Goal: Task Accomplishment & Management: Manage account settings

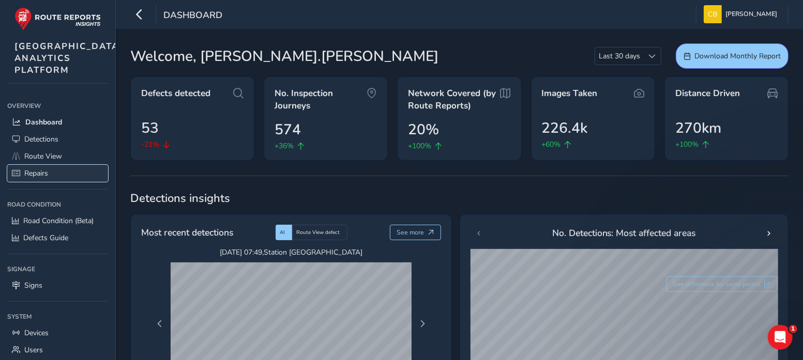
scroll to position [172, 0]
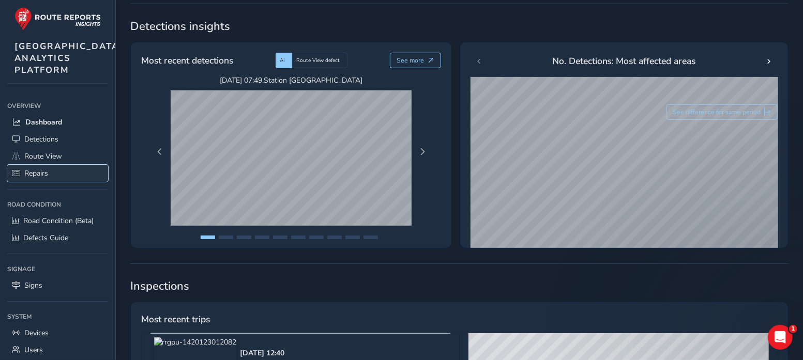
click at [38, 178] on span "Repairs" at bounding box center [36, 173] width 24 height 10
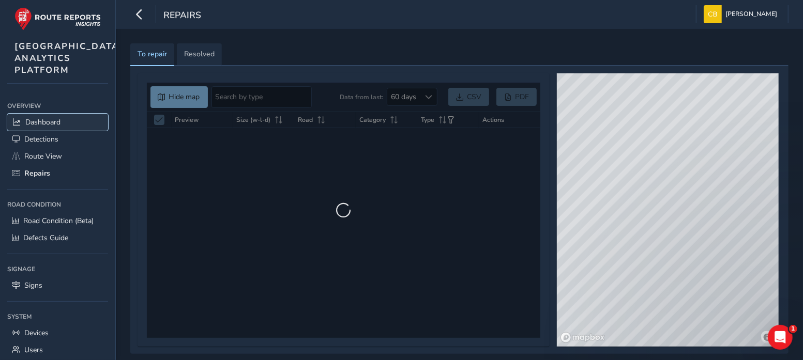
click at [44, 127] on span "Dashboard" at bounding box center [42, 122] width 35 height 10
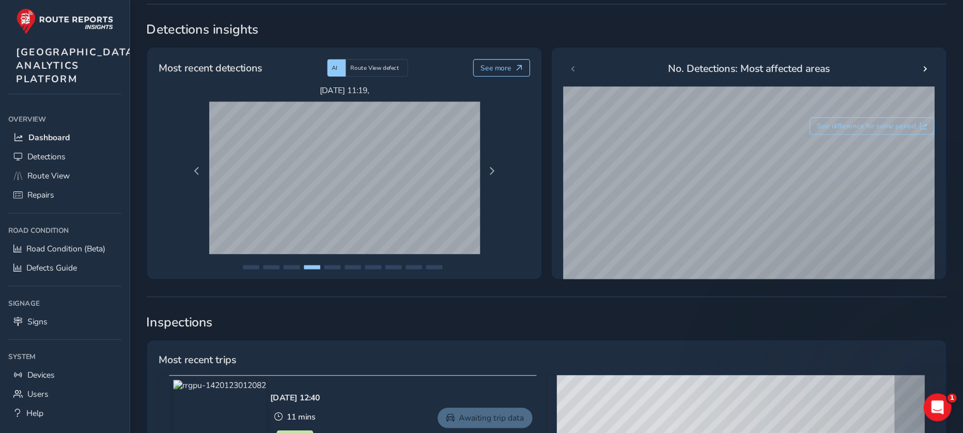
scroll to position [172, 0]
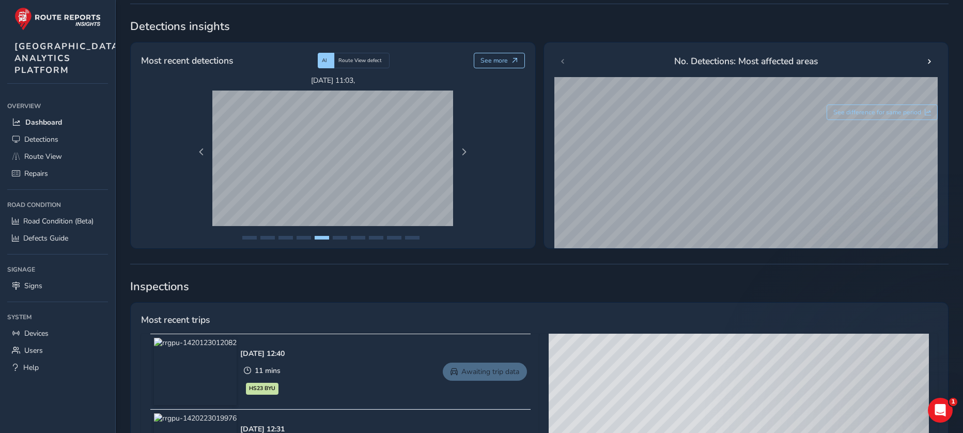
click at [450, 28] on span "Detections insights" at bounding box center [539, 27] width 819 height 16
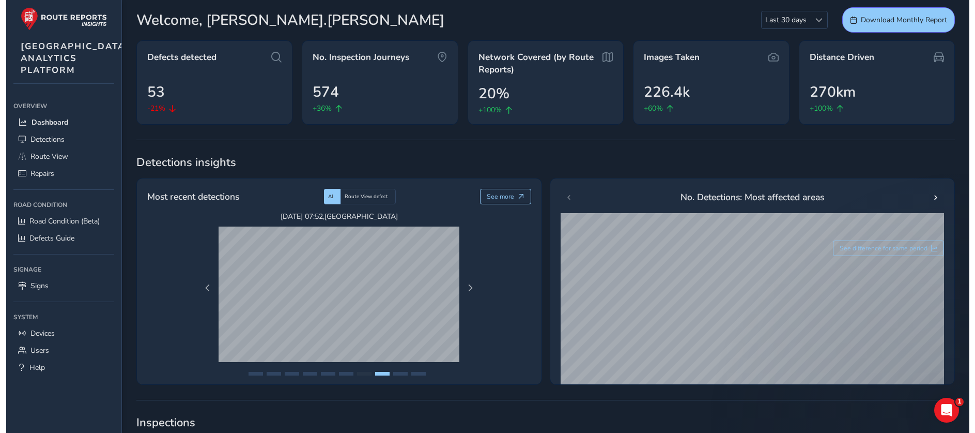
scroll to position [0, 0]
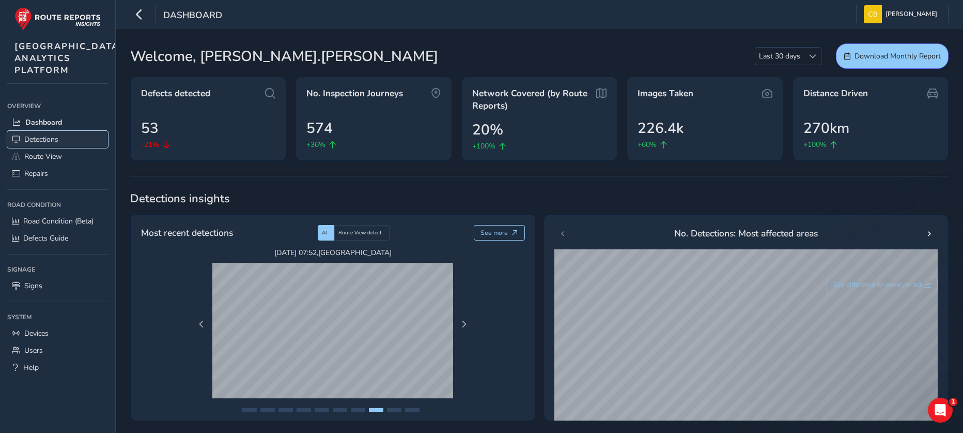
click at [59, 148] on link "Detections" at bounding box center [57, 139] width 101 height 17
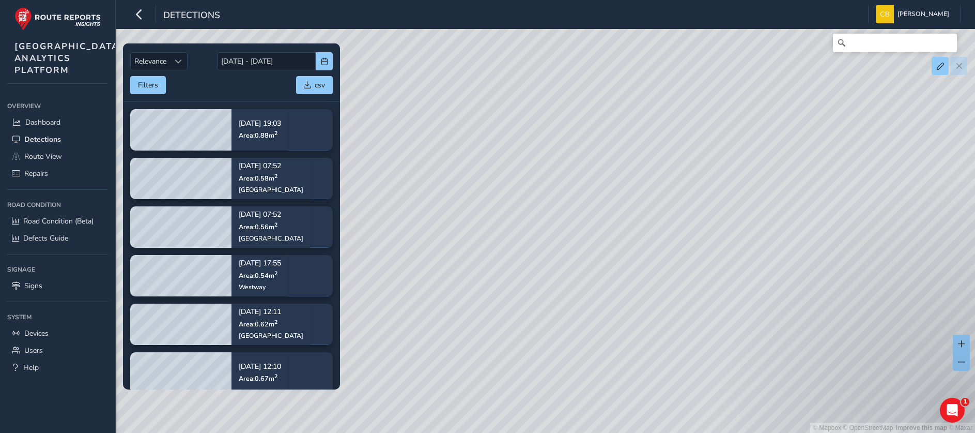
drag, startPoint x: 778, startPoint y: 229, endPoint x: 602, endPoint y: 258, distance: 178.6
click at [602, 258] on div "© Mapbox © OpenStreetMap Improve this map © Maxar" at bounding box center [487, 216] width 975 height 433
drag, startPoint x: 821, startPoint y: 215, endPoint x: 585, endPoint y: 282, distance: 246.1
click at [585, 282] on div "© Mapbox © OpenStreetMap Improve this map © Maxar" at bounding box center [487, 216] width 975 height 433
drag, startPoint x: 716, startPoint y: 218, endPoint x: 687, endPoint y: 186, distance: 43.2
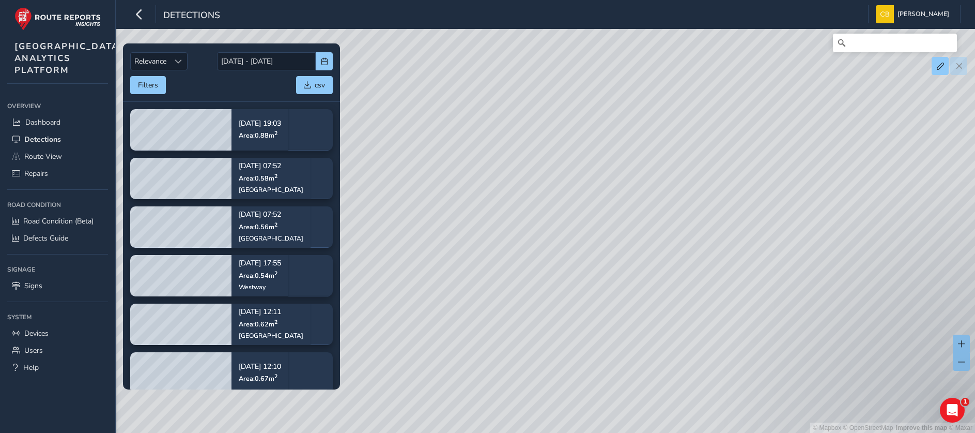
click at [687, 186] on div "© Mapbox © OpenStreetMap Improve this map © Maxar" at bounding box center [487, 216] width 975 height 433
drag, startPoint x: 574, startPoint y: 220, endPoint x: 622, endPoint y: 205, distance: 50.4
click at [622, 205] on div "© Mapbox © OpenStreetMap Improve this map © Maxar" at bounding box center [487, 216] width 975 height 433
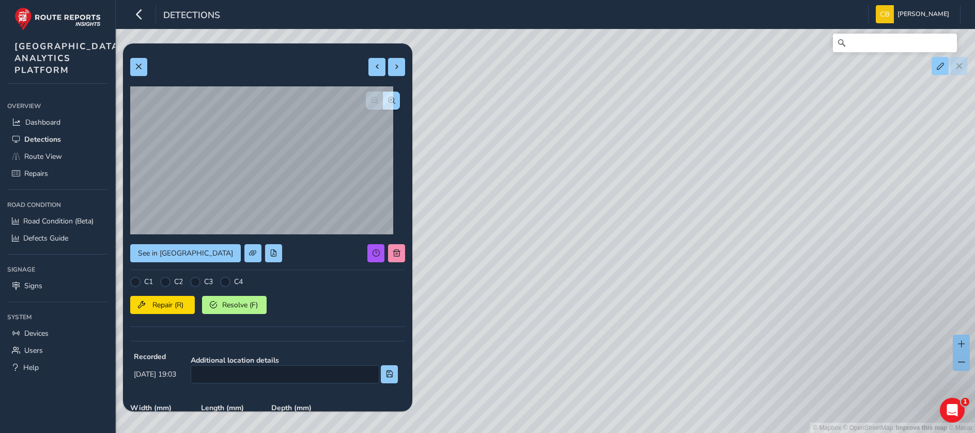
scroll to position [177, 0]
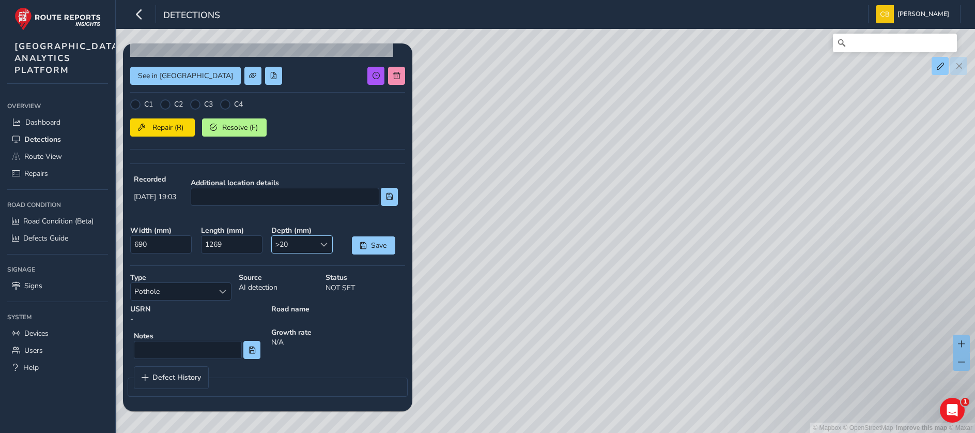
click at [300, 243] on span ">20" at bounding box center [293, 244] width 43 height 17
click at [339, 226] on div "Save" at bounding box center [374, 240] width 71 height 36
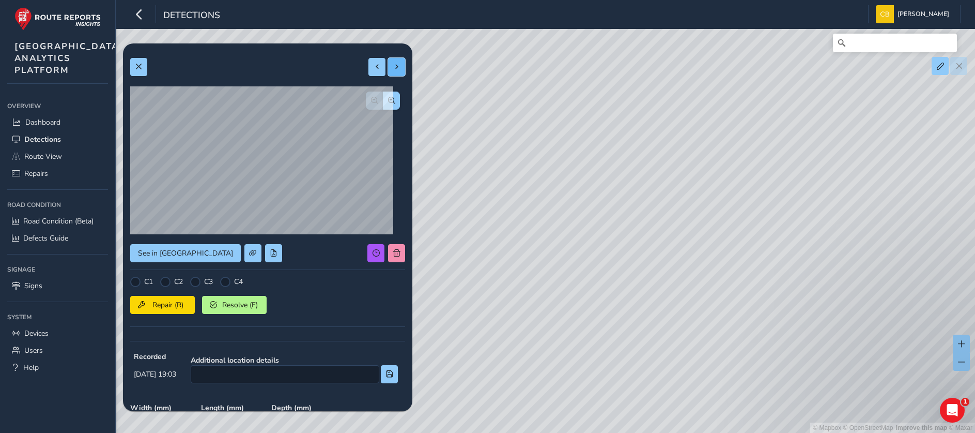
click at [388, 60] on button at bounding box center [396, 67] width 17 height 18
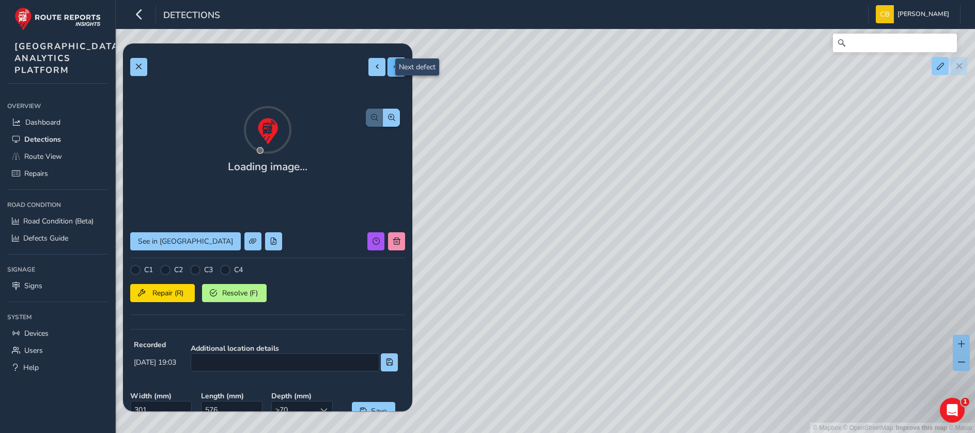
type input "301"
type input "576"
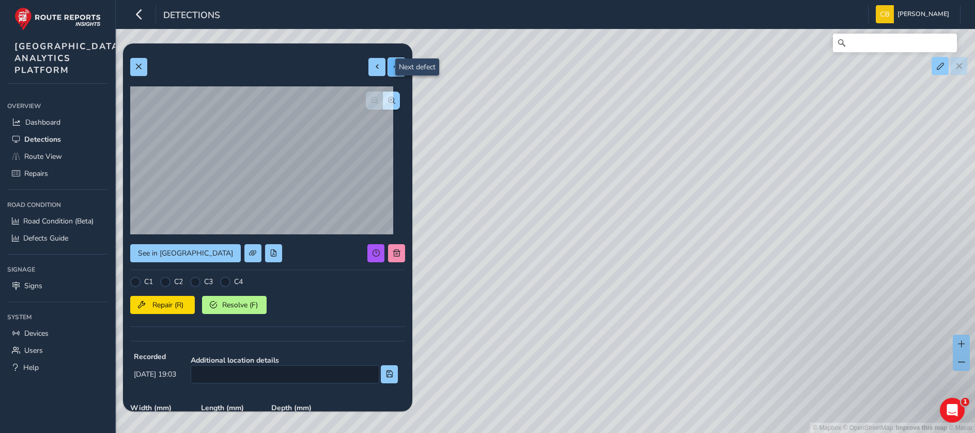
click at [393, 64] on span at bounding box center [396, 66] width 7 height 7
type input "436"
type input "1206"
click at [393, 64] on span at bounding box center [396, 66] width 7 height 7
type input "589"
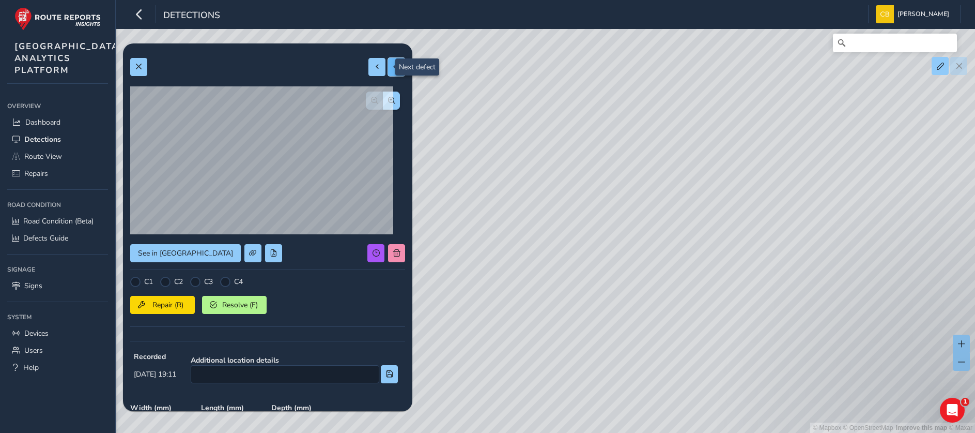
type input "2033"
click at [393, 64] on span at bounding box center [396, 66] width 7 height 7
type input "263"
type input "509"
click at [393, 64] on span at bounding box center [396, 66] width 7 height 7
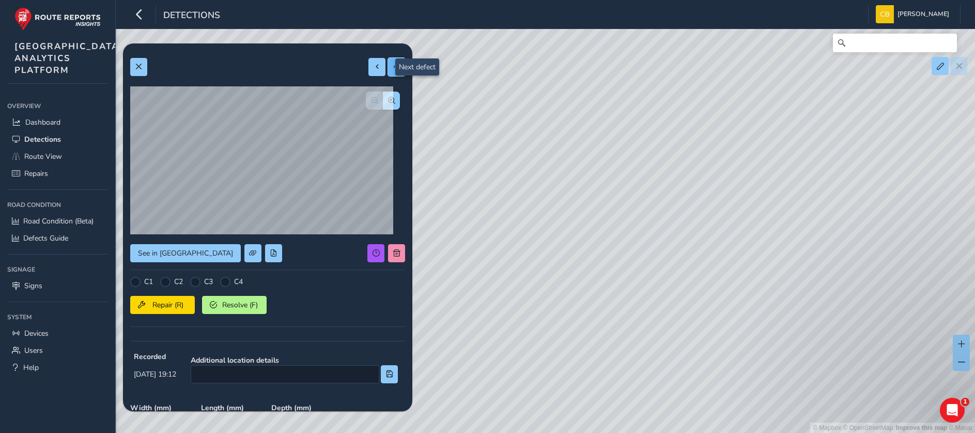
type input "323"
type input "1063"
click at [393, 64] on span at bounding box center [396, 66] width 7 height 7
type input "1862"
type input "10073"
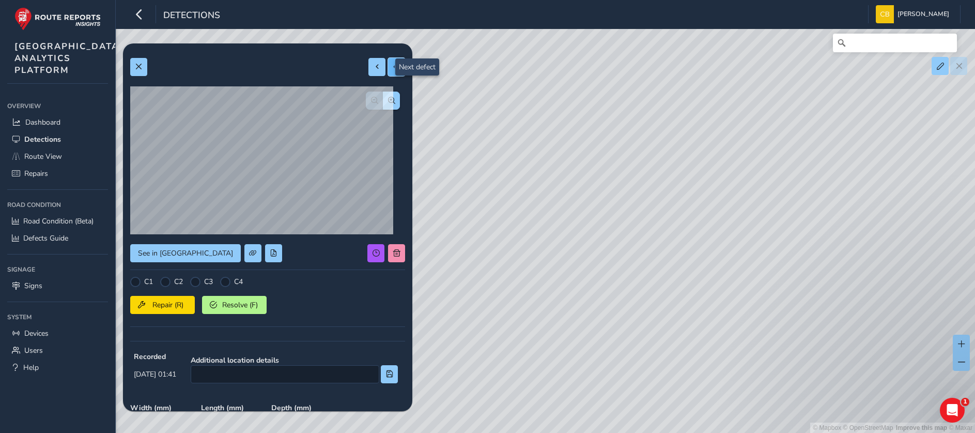
click at [393, 64] on span at bounding box center [396, 66] width 7 height 7
type input "262"
type input "566"
click at [388, 100] on span "button" at bounding box center [391, 100] width 7 height 7
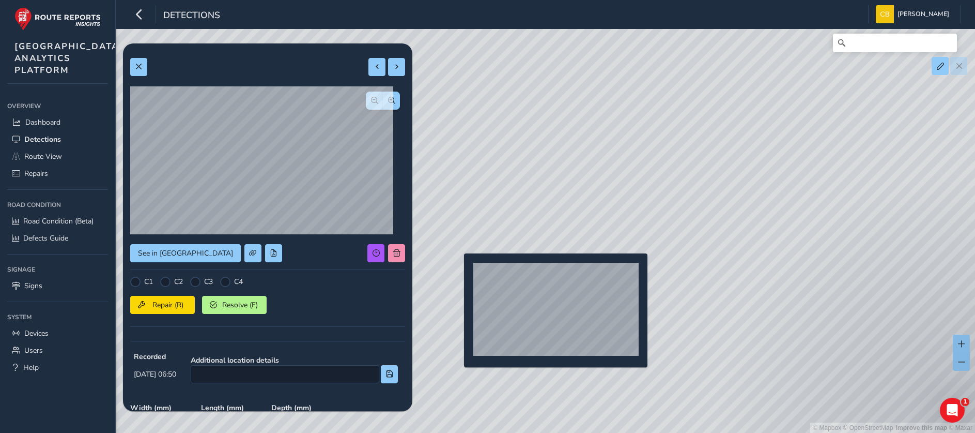
click at [458, 270] on div "© Mapbox © OpenStreetMap Improve this map © Maxar" at bounding box center [487, 216] width 975 height 433
type input "1858"
type input "24585"
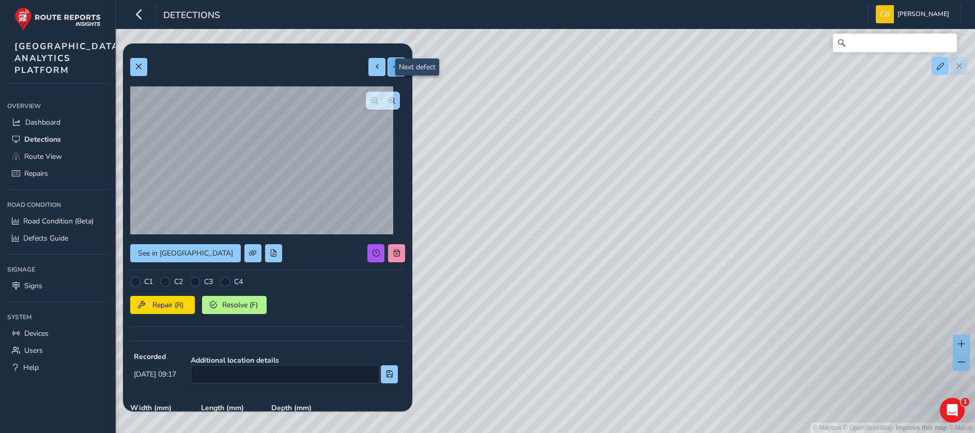
click at [388, 59] on button at bounding box center [396, 67] width 17 height 18
type input "701"
type input "4648"
click at [393, 63] on span at bounding box center [396, 66] width 7 height 7
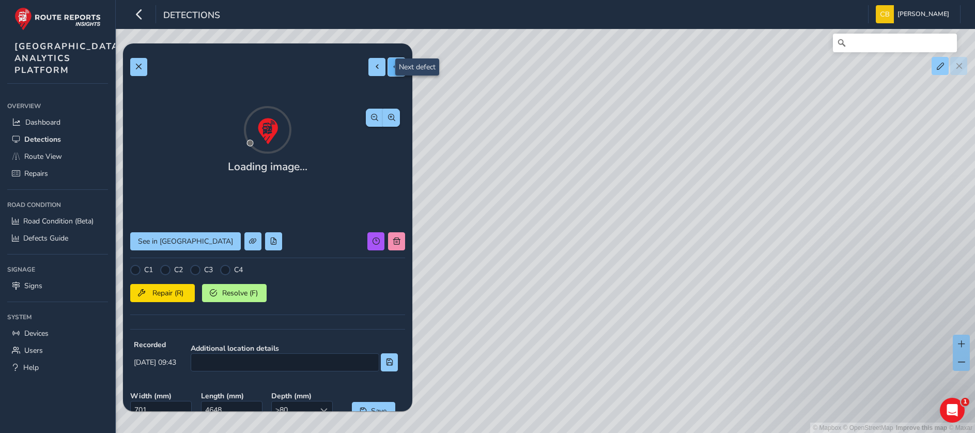
type input "56056"
type input "79093"
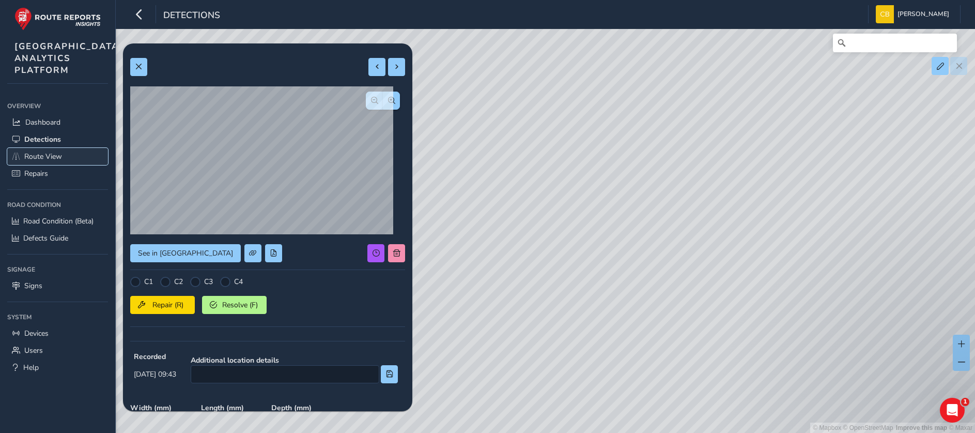
click at [51, 165] on link "Route View" at bounding box center [57, 156] width 101 height 17
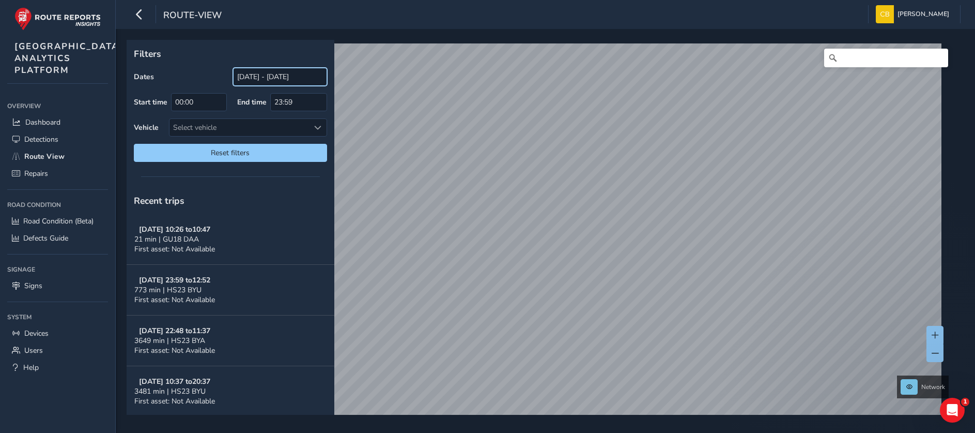
click at [261, 78] on input "[DATE] - [DATE]" at bounding box center [280, 77] width 94 height 18
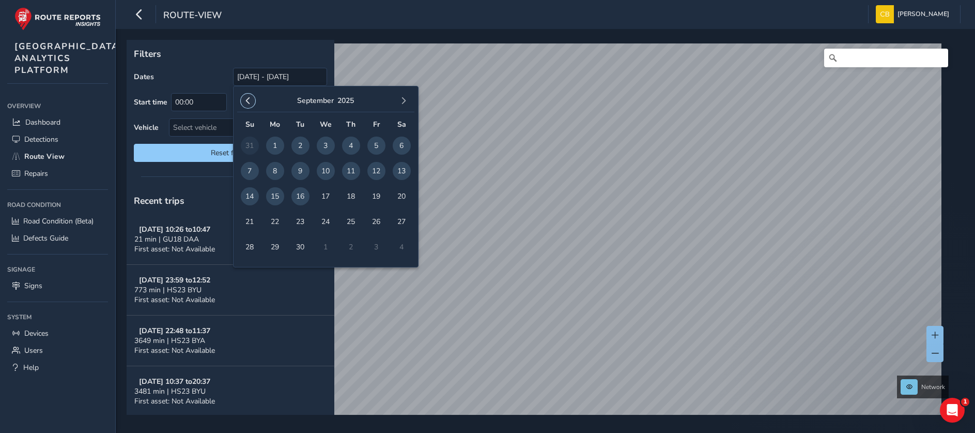
click at [246, 97] on span "button" at bounding box center [247, 100] width 7 height 7
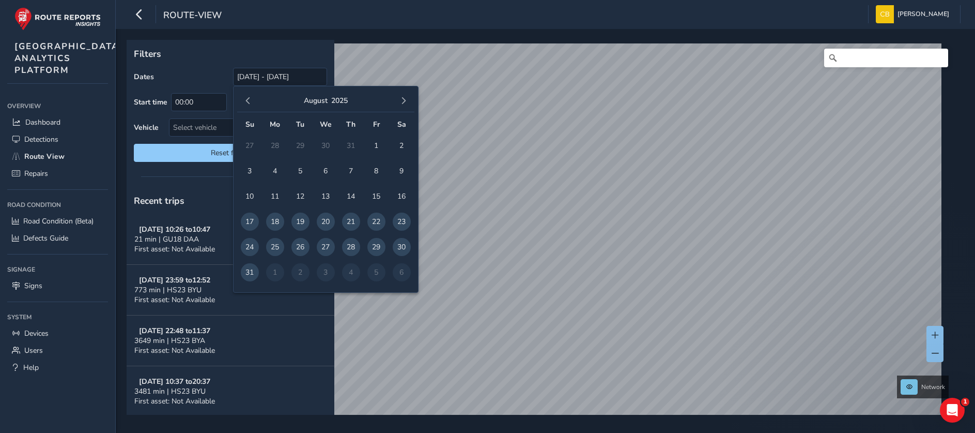
click at [326, 222] on span "20" at bounding box center [326, 221] width 18 height 18
click at [323, 220] on span "20" at bounding box center [326, 221] width 18 height 18
click at [204, 62] on div "Filters Dates [DATE] Start time 00:00 End time 23:59 Vehicle Select vehicle Res…" at bounding box center [231, 104] width 208 height 129
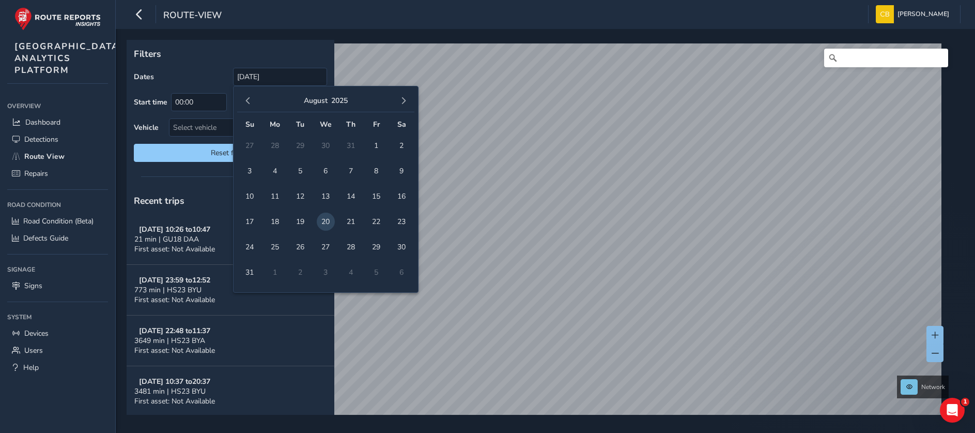
click at [212, 70] on div "Dates [DATE]" at bounding box center [230, 77] width 193 height 18
click at [331, 218] on span "20" at bounding box center [326, 221] width 18 height 18
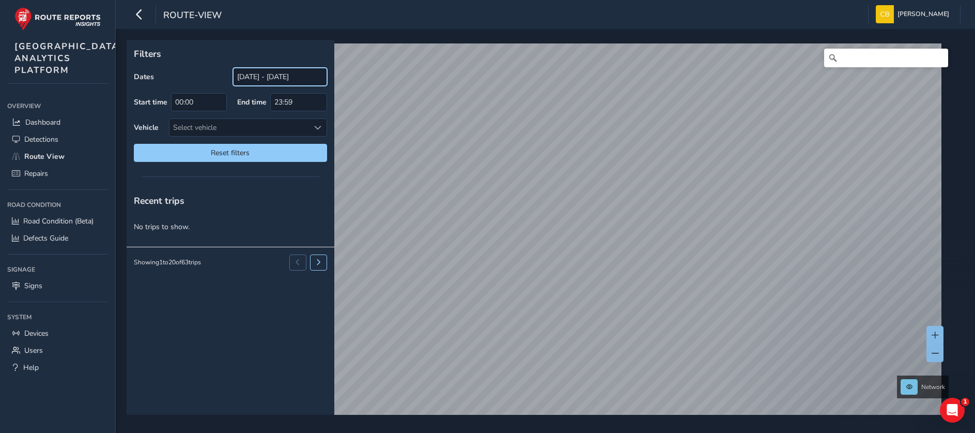
click at [305, 78] on input "[DATE] - [DATE]" at bounding box center [280, 77] width 94 height 18
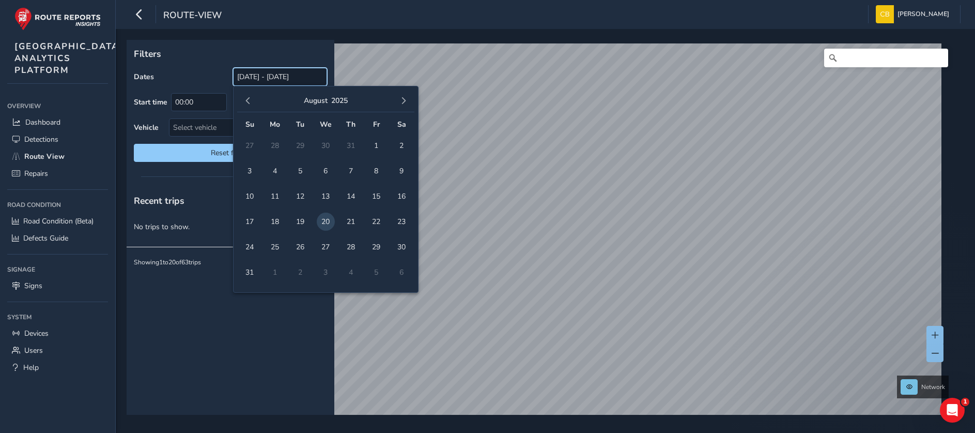
click at [294, 77] on input "[DATE] - [DATE]" at bounding box center [280, 77] width 94 height 18
click at [402, 95] on button "button" at bounding box center [403, 101] width 14 height 14
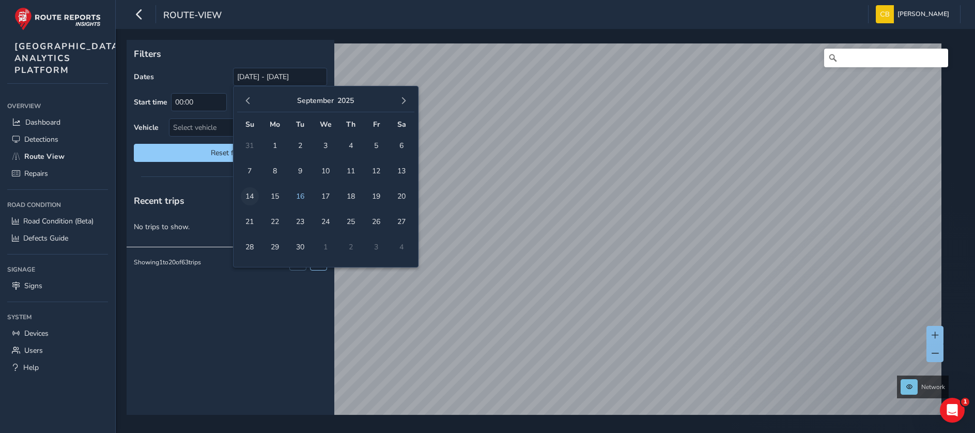
click at [249, 195] on span "14" at bounding box center [250, 196] width 18 height 18
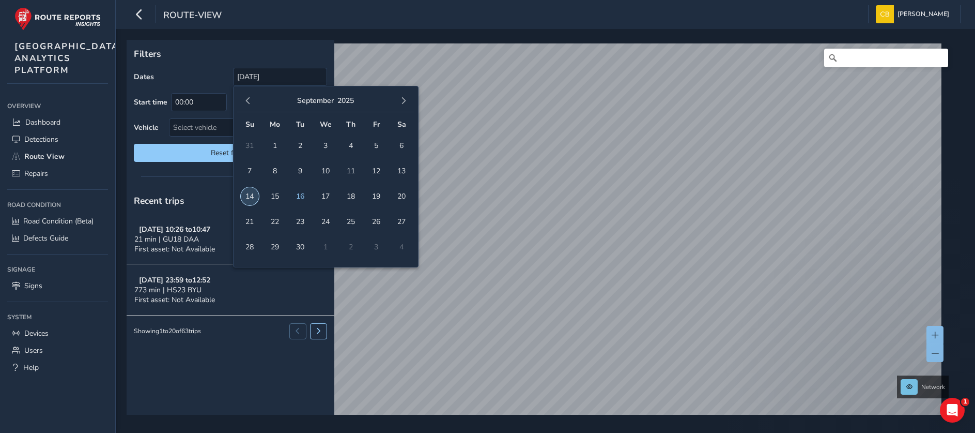
click at [250, 191] on span "14" at bounding box center [250, 196] width 18 height 18
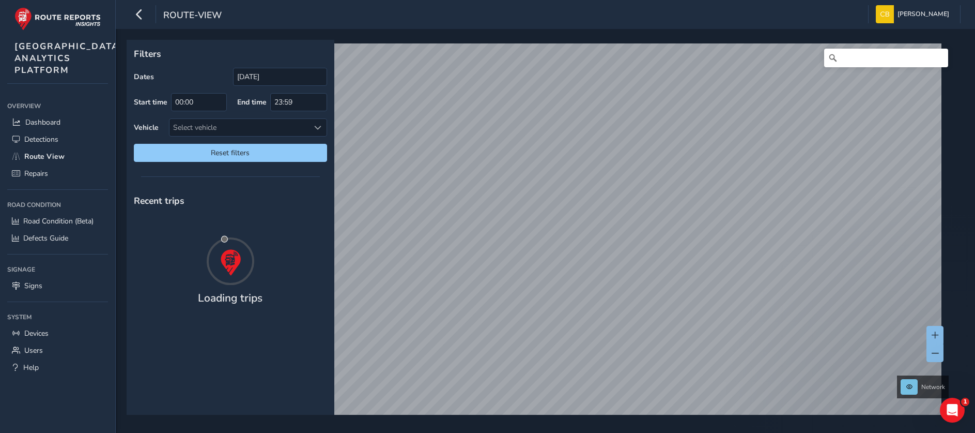
type input "[DATE] - [DATE]"
click at [207, 172] on div at bounding box center [231, 176] width 208 height 14
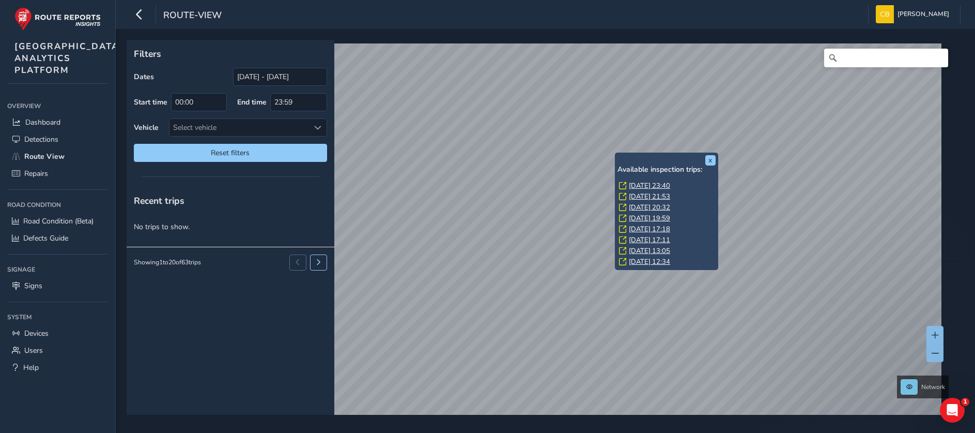
click at [662, 248] on link "[DATE] 13:05" at bounding box center [649, 250] width 41 height 9
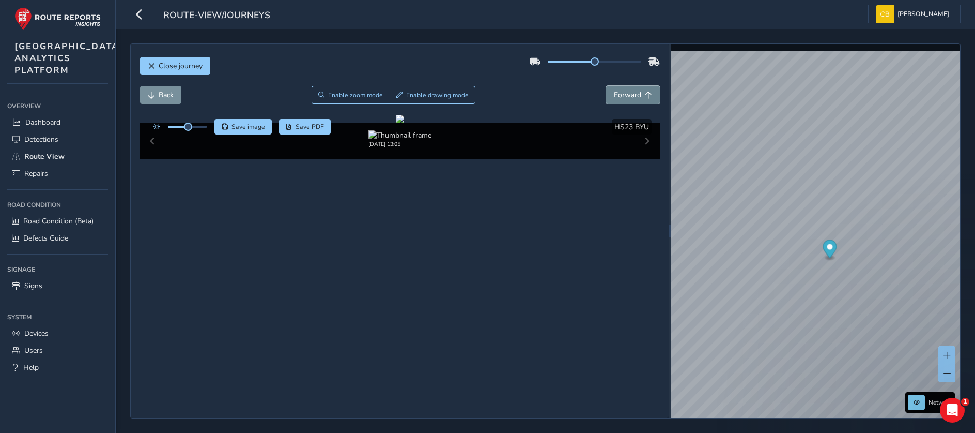
click at [634, 98] on button "Forward" at bounding box center [633, 95] width 54 height 18
click at [633, 98] on button "Forward" at bounding box center [633, 95] width 54 height 18
click at [632, 98] on button "Forward" at bounding box center [633, 95] width 54 height 18
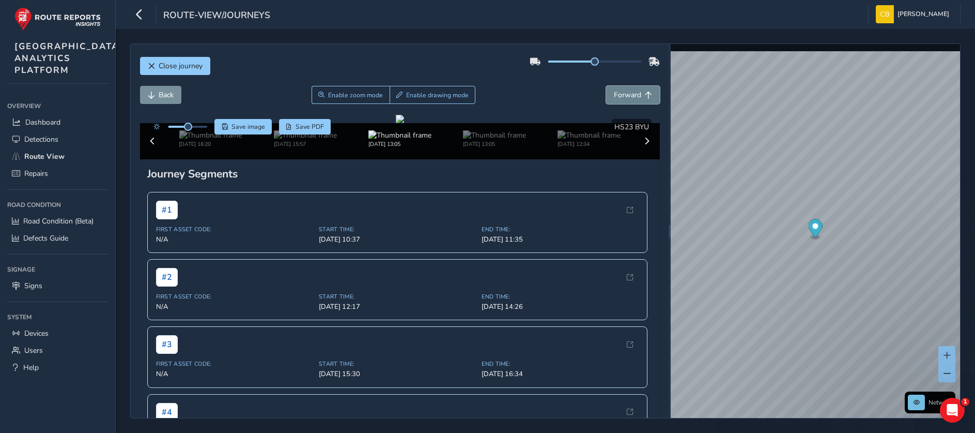
click at [632, 98] on button "Forward" at bounding box center [633, 95] width 54 height 18
click at [631, 98] on button "Forward" at bounding box center [633, 95] width 54 height 18
click at [629, 97] on span "Forward" at bounding box center [627, 95] width 27 height 10
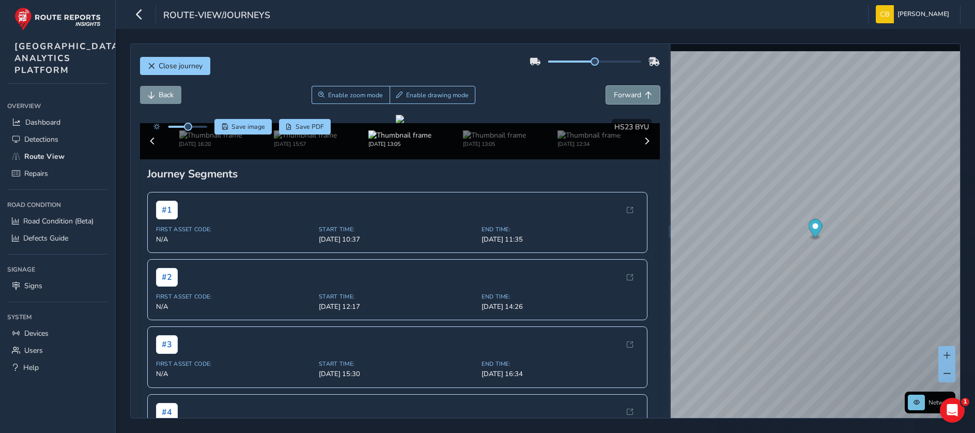
click at [629, 97] on span "Forward" at bounding box center [627, 95] width 27 height 10
click at [627, 97] on span "Forward" at bounding box center [627, 95] width 27 height 10
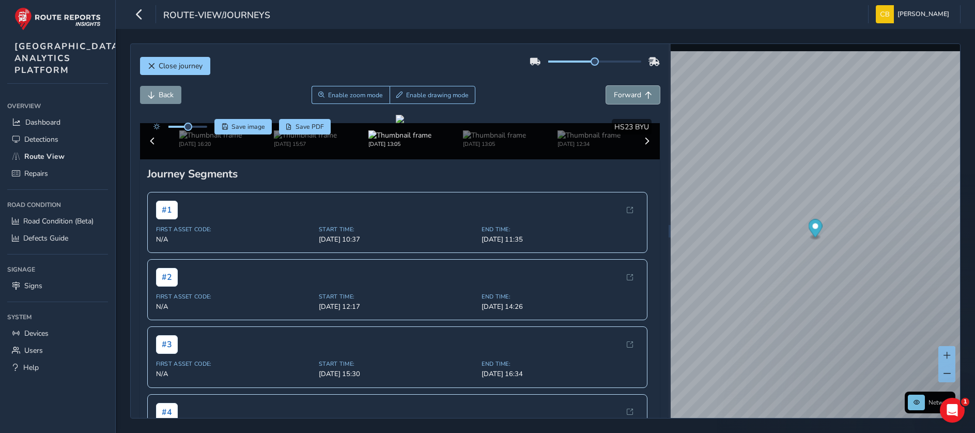
click at [627, 97] on span "Forward" at bounding box center [627, 95] width 27 height 10
click at [406, 95] on span "Enable drawing mode" at bounding box center [437, 95] width 63 height 8
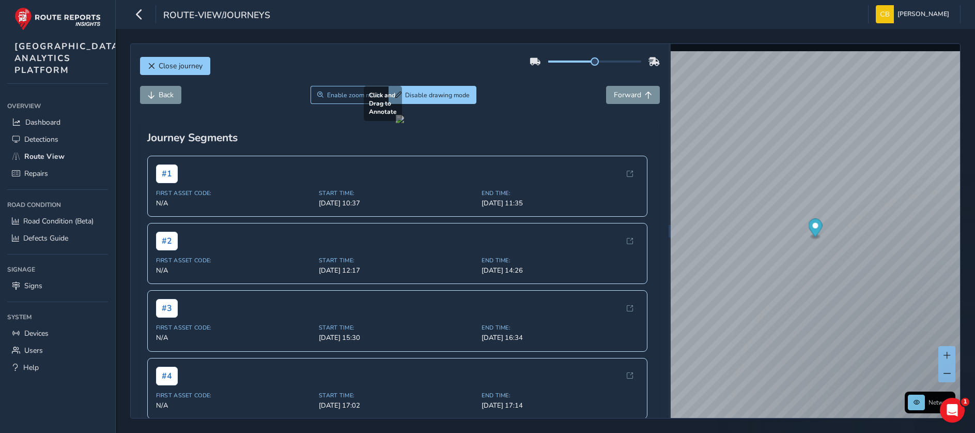
drag, startPoint x: 407, startPoint y: 285, endPoint x: 474, endPoint y: 322, distance: 77.3
click at [404, 123] on div at bounding box center [400, 119] width 8 height 8
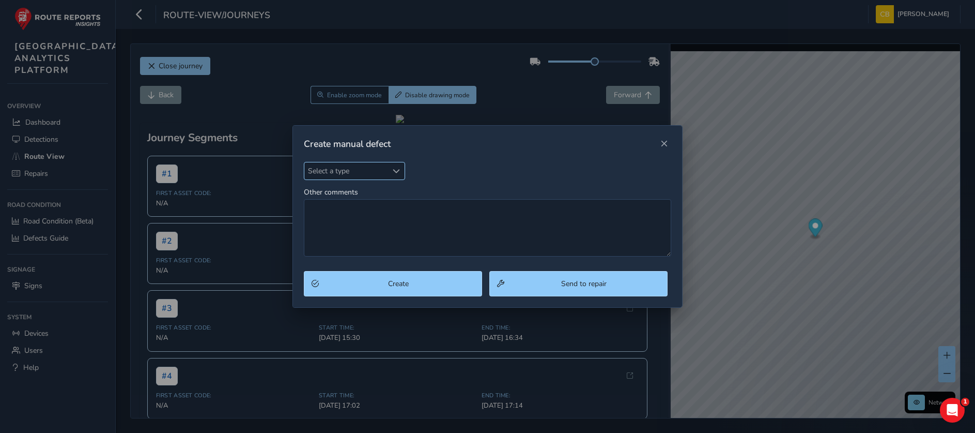
click at [368, 168] on span "Select a type" at bounding box center [345, 170] width 83 height 17
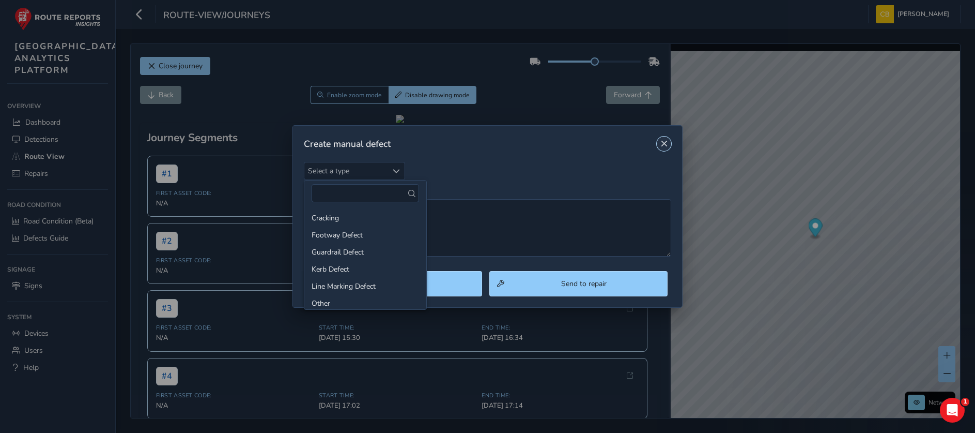
click at [666, 146] on span "Close" at bounding box center [664, 143] width 7 height 7
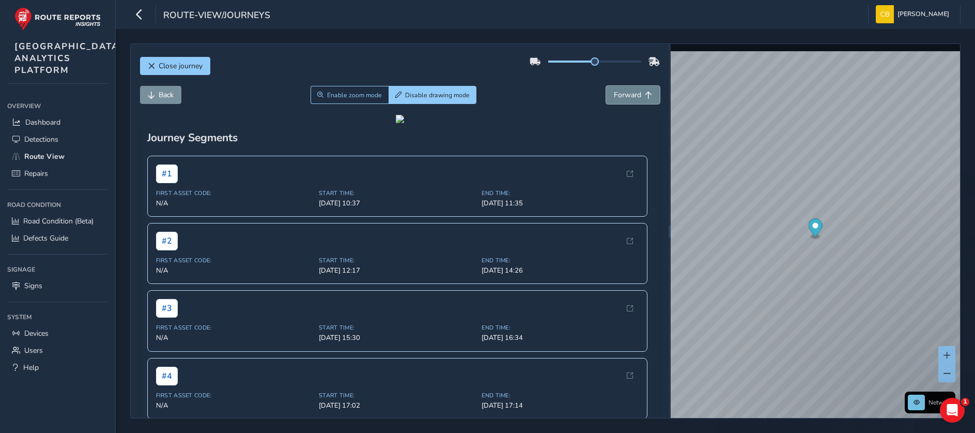
click at [629, 97] on span "Forward" at bounding box center [627, 95] width 27 height 10
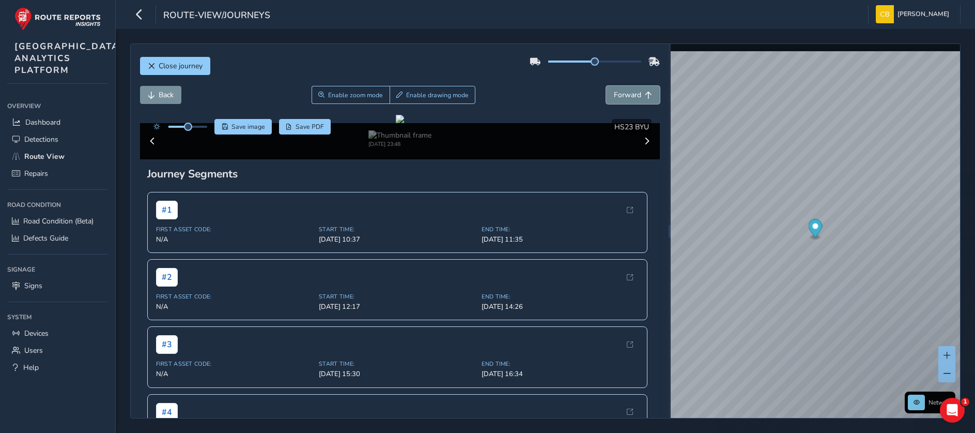
click at [629, 97] on span "Forward" at bounding box center [627, 95] width 27 height 10
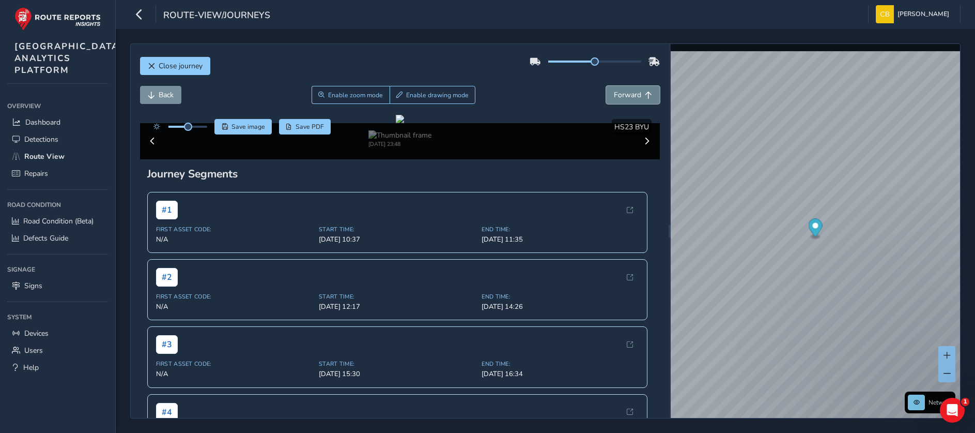
click at [629, 97] on span "Forward" at bounding box center [627, 95] width 27 height 10
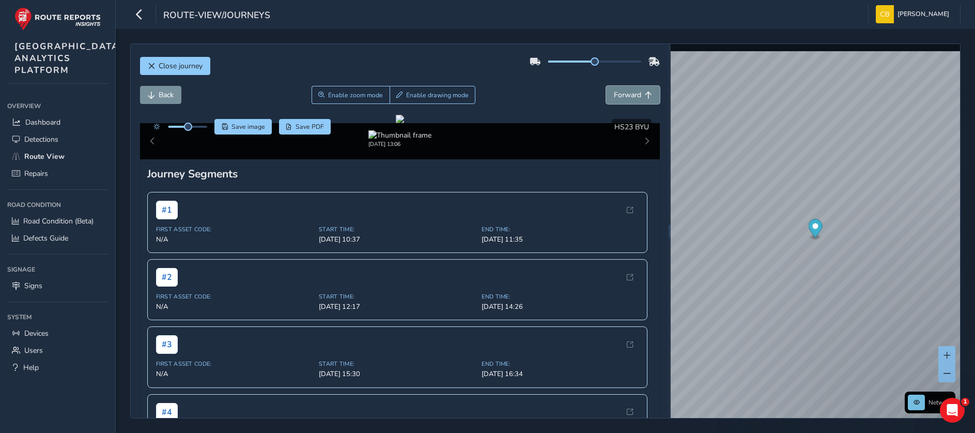
click at [629, 97] on span "Forward" at bounding box center [627, 95] width 27 height 10
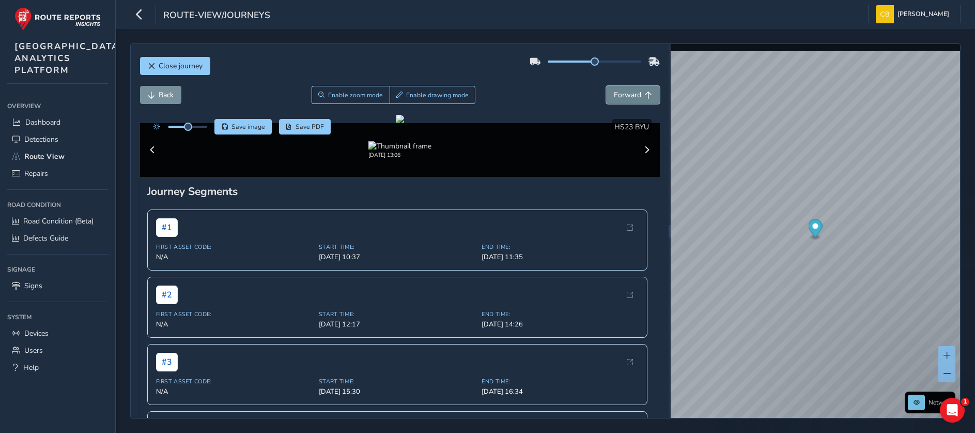
click at [629, 97] on span "Forward" at bounding box center [627, 95] width 27 height 10
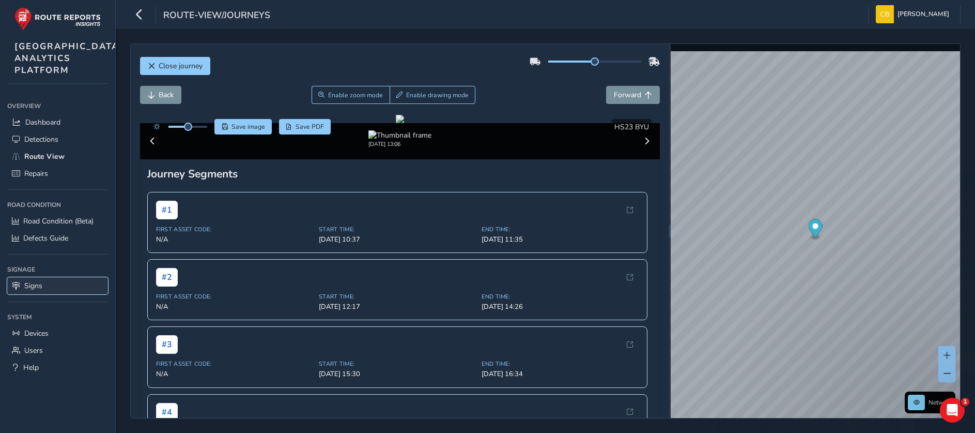
click at [43, 294] on link "Signs" at bounding box center [57, 285] width 101 height 17
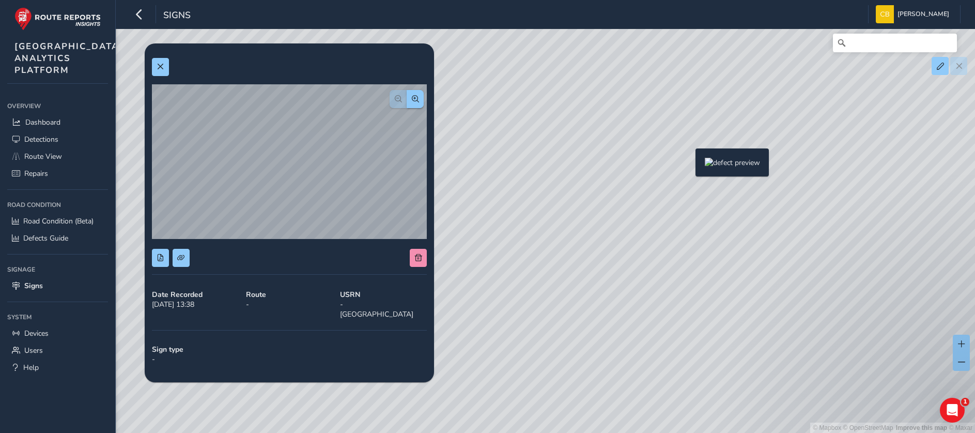
click at [689, 165] on div "© Mapbox © OpenStreetMap Improve this map © Maxar" at bounding box center [487, 216] width 975 height 433
click at [686, 159] on div "© Mapbox © OpenStreetMap Improve this map © Maxar" at bounding box center [487, 216] width 975 height 433
drag, startPoint x: 666, startPoint y: 287, endPoint x: 571, endPoint y: 205, distance: 125.3
click at [554, 185] on div "© Mapbox © OpenStreetMap Improve this map © Maxar" at bounding box center [487, 216] width 975 height 433
drag, startPoint x: 648, startPoint y: 321, endPoint x: 585, endPoint y: 220, distance: 119.3
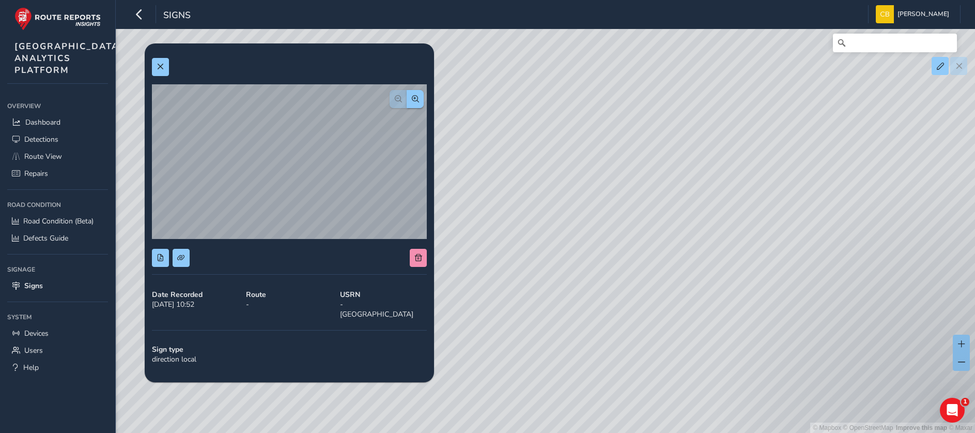
click at [585, 220] on div "© Mapbox © OpenStreetMap Improve this map © Maxar" at bounding box center [487, 216] width 975 height 433
click at [535, 235] on div "© Mapbox © OpenStreetMap Improve this map © Maxar" at bounding box center [487, 216] width 975 height 433
drag, startPoint x: 717, startPoint y: 320, endPoint x: 559, endPoint y: 244, distance: 176.2
click at [559, 244] on div "© Mapbox © OpenStreetMap Improve this map © Maxar" at bounding box center [487, 216] width 975 height 433
click at [633, 278] on div "© Mapbox © OpenStreetMap Improve this map © Maxar" at bounding box center [487, 216] width 975 height 433
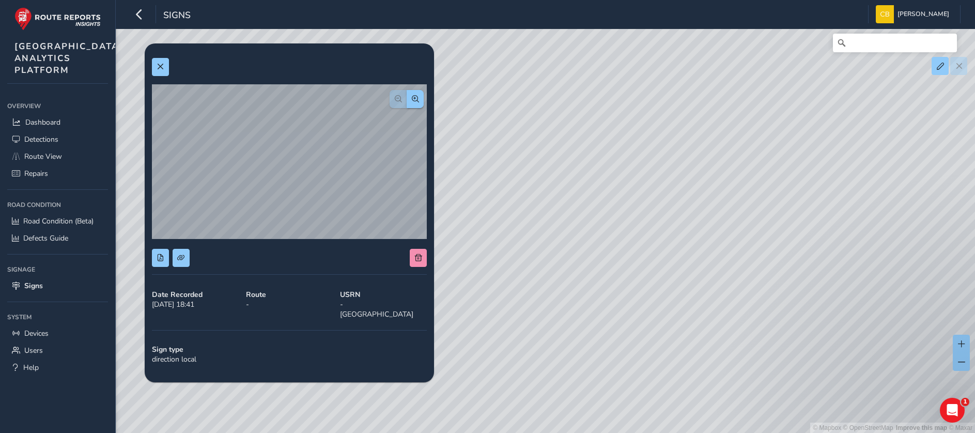
drag, startPoint x: 877, startPoint y: 302, endPoint x: 623, endPoint y: 257, distance: 257.8
click at [611, 255] on div "© Mapbox © OpenStreetMap Improve this map © Maxar" at bounding box center [487, 216] width 975 height 433
click at [689, 280] on div "© Mapbox © OpenStreetMap Improve this map © Maxar" at bounding box center [487, 216] width 975 height 433
click at [686, 263] on div "© Mapbox © OpenStreetMap Improve this map © Maxar" at bounding box center [487, 216] width 975 height 433
click at [688, 259] on div "© Mapbox © OpenStreetMap Improve this map © Maxar" at bounding box center [487, 216] width 975 height 433
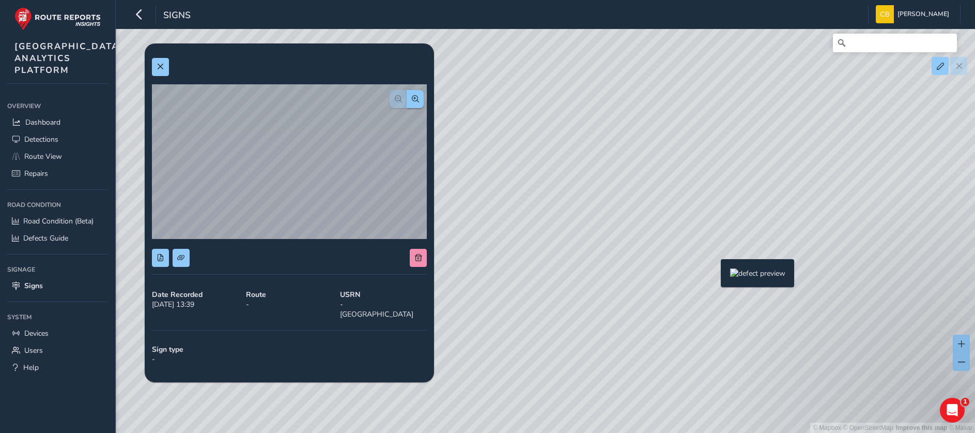
click at [717, 274] on div "© Mapbox © OpenStreetMap Improve this map © Maxar" at bounding box center [487, 216] width 975 height 433
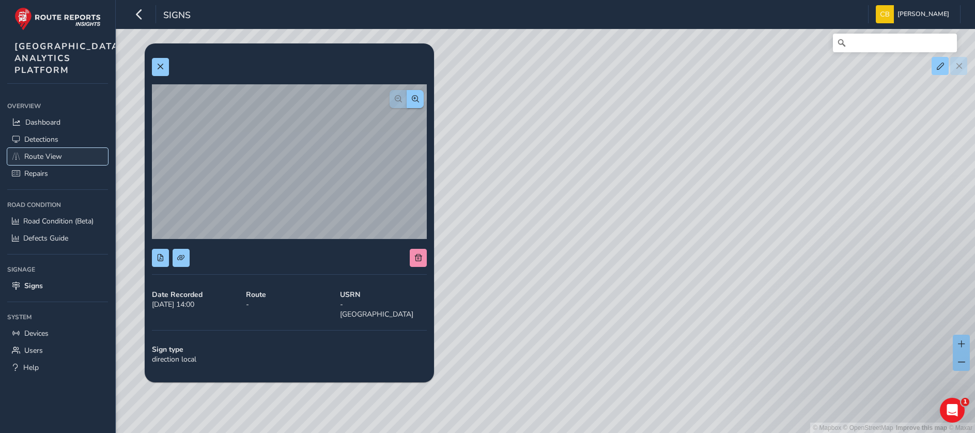
click at [60, 161] on span "Route View" at bounding box center [43, 156] width 38 height 10
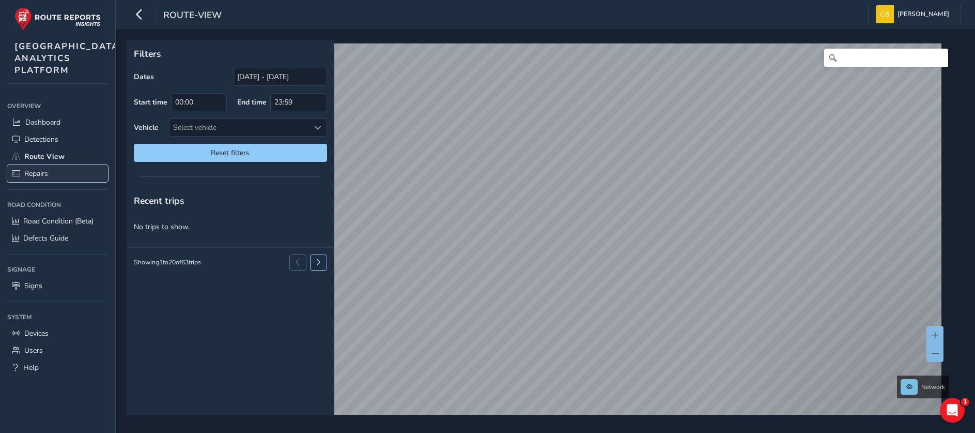
click at [39, 182] on link "Repairs" at bounding box center [57, 173] width 101 height 17
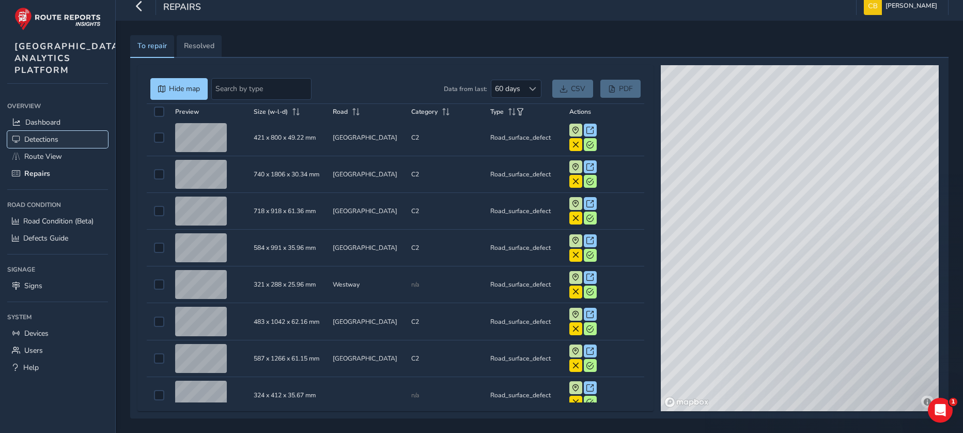
click at [57, 144] on span "Detections" at bounding box center [41, 139] width 34 height 10
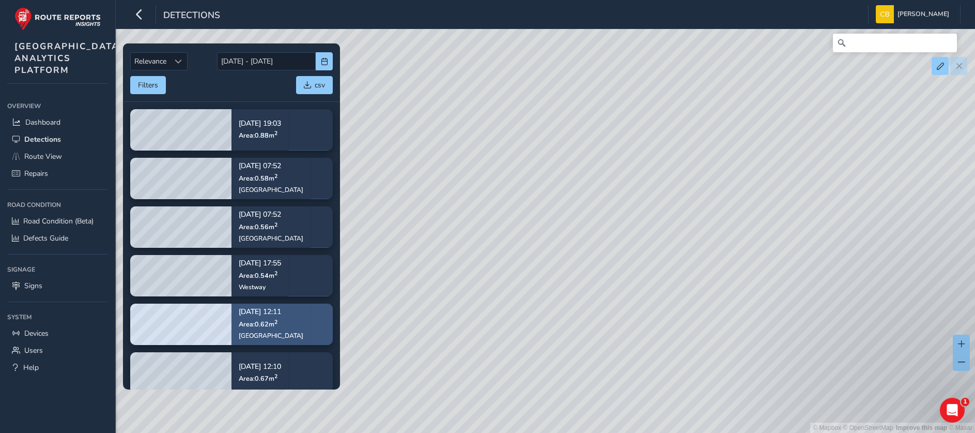
click at [249, 328] on span "Area: 0.62 m 2" at bounding box center [258, 323] width 39 height 9
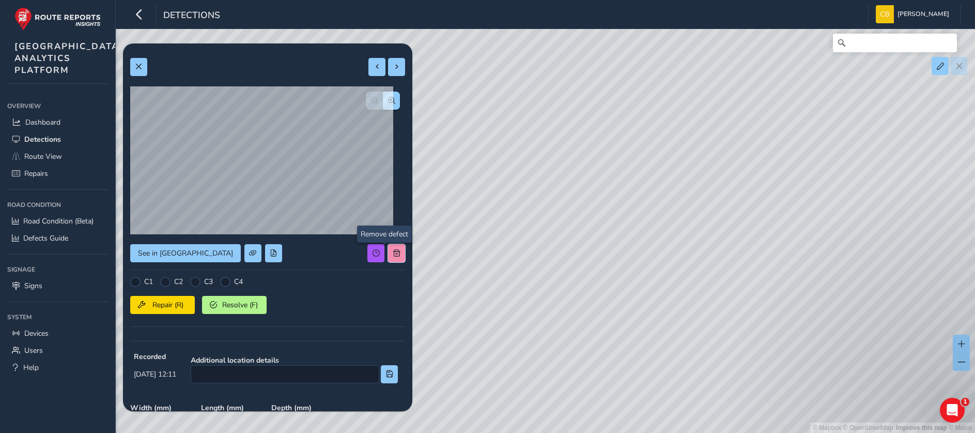
click at [393, 253] on span at bounding box center [396, 252] width 7 height 7
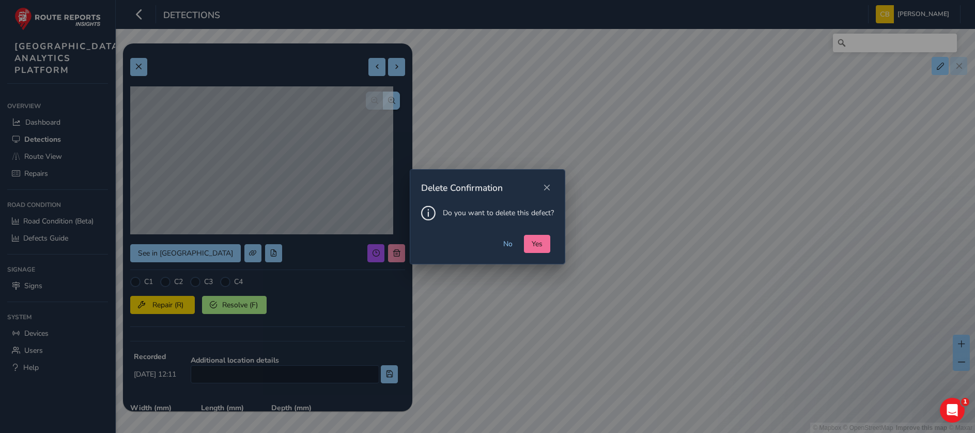
click at [534, 242] on span "Yes" at bounding box center [537, 244] width 11 height 10
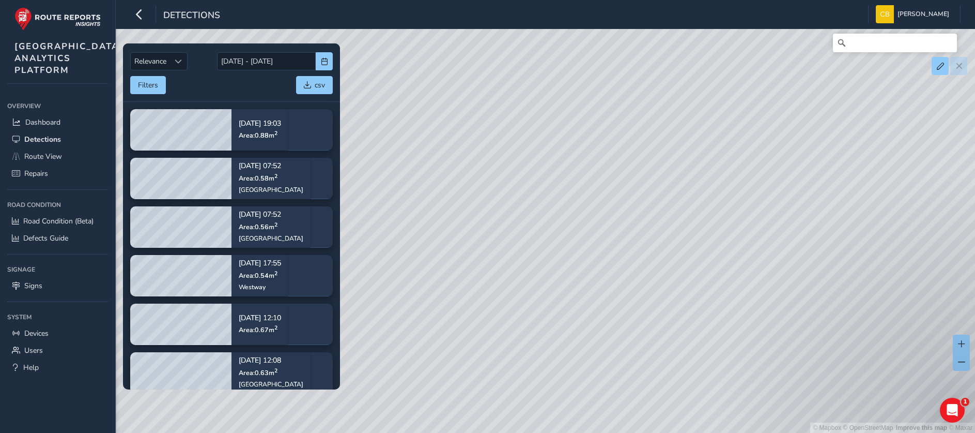
drag, startPoint x: 562, startPoint y: 154, endPoint x: 592, endPoint y: 213, distance: 66.6
click at [592, 213] on div "© Mapbox © OpenStreetMap Improve this map © Maxar" at bounding box center [487, 216] width 975 height 433
drag, startPoint x: 658, startPoint y: 223, endPoint x: 663, endPoint y: 234, distance: 12.0
click at [663, 234] on div "© Mapbox © OpenStreetMap Improve this map © Maxar" at bounding box center [487, 216] width 975 height 433
drag, startPoint x: 484, startPoint y: 198, endPoint x: 478, endPoint y: 229, distance: 32.2
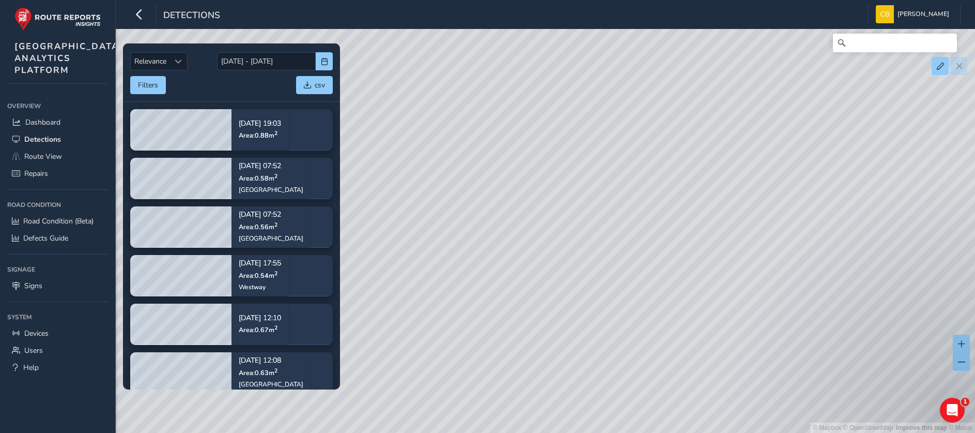
click at [478, 229] on div "© Mapbox © OpenStreetMap Improve this map © Maxar" at bounding box center [487, 216] width 975 height 433
drag, startPoint x: 584, startPoint y: 249, endPoint x: 616, endPoint y: 197, distance: 61.0
click at [709, 131] on div "© Mapbox © OpenStreetMap Improve this map © Maxar" at bounding box center [487, 216] width 975 height 433
drag, startPoint x: 507, startPoint y: 310, endPoint x: 546, endPoint y: 179, distance: 137.2
click at [546, 179] on div "© Mapbox © OpenStreetMap Improve this map © Maxar" at bounding box center [487, 216] width 975 height 433
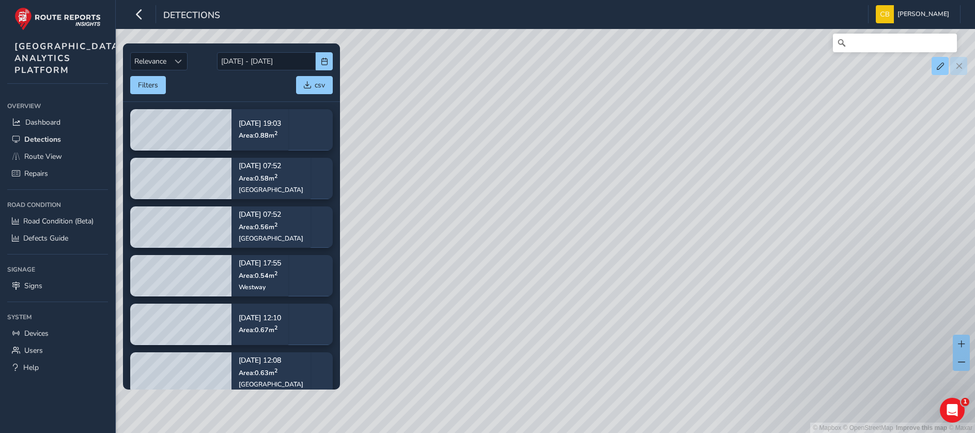
drag, startPoint x: 487, startPoint y: 166, endPoint x: 502, endPoint y: 165, distance: 15.5
click at [502, 165] on div "© Mapbox © OpenStreetMap Improve this map © Maxar" at bounding box center [487, 216] width 975 height 433
drag, startPoint x: 427, startPoint y: 217, endPoint x: 788, endPoint y: 181, distance: 362.5
click at [788, 181] on div "© Mapbox © OpenStreetMap Improve this map © Maxar" at bounding box center [487, 216] width 975 height 433
drag, startPoint x: 558, startPoint y: 224, endPoint x: 748, endPoint y: 195, distance: 192.3
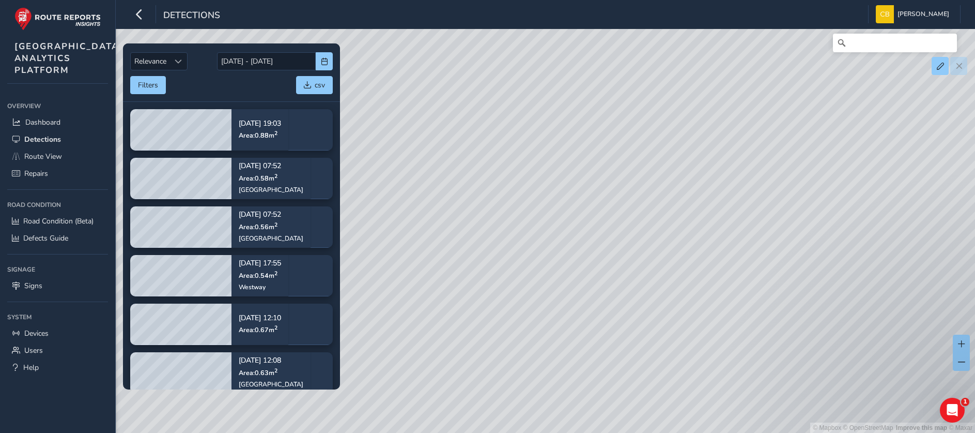
click at [748, 195] on div "© Mapbox © OpenStreetMap Improve this map © Maxar" at bounding box center [487, 216] width 975 height 433
drag, startPoint x: 725, startPoint y: 279, endPoint x: 540, endPoint y: 273, distance: 185.6
click at [540, 273] on div "© Mapbox © OpenStreetMap Improve this map © Maxar" at bounding box center [487, 216] width 975 height 433
drag, startPoint x: 769, startPoint y: 244, endPoint x: 650, endPoint y: 245, distance: 119.4
click at [650, 245] on div "© Mapbox © OpenStreetMap Improve this map © Maxar" at bounding box center [487, 216] width 975 height 433
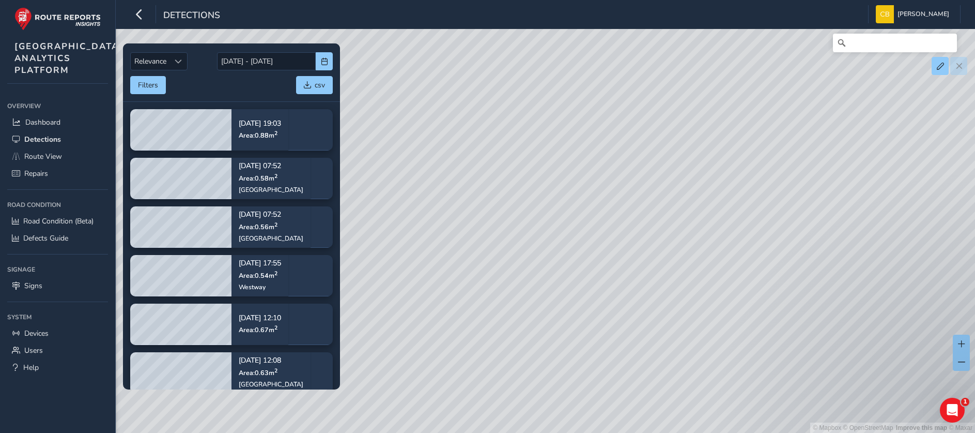
drag, startPoint x: 696, startPoint y: 285, endPoint x: 620, endPoint y: 250, distance: 84.2
click at [620, 250] on div "© Mapbox © OpenStreetMap Improve this map © Maxar" at bounding box center [487, 216] width 975 height 433
click at [32, 178] on span "Repairs" at bounding box center [36, 173] width 24 height 10
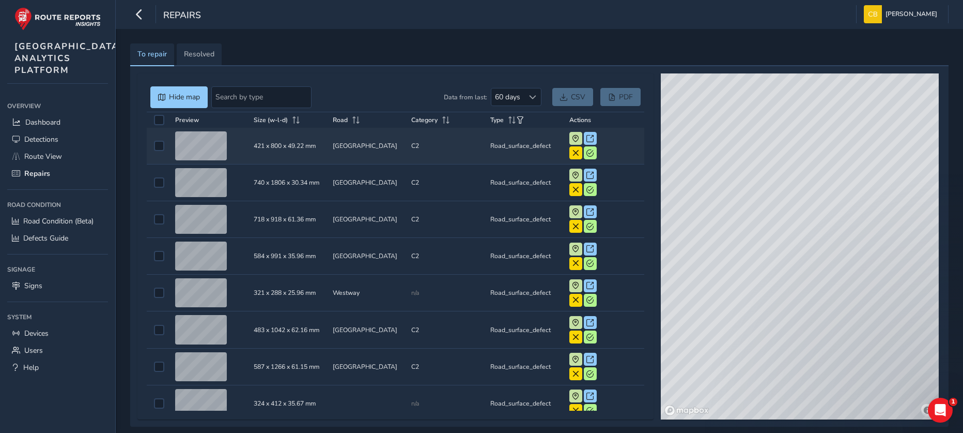
click at [280, 140] on td "Size (w-l-d) 421 x 800 x 49.22 mm" at bounding box center [289, 146] width 79 height 37
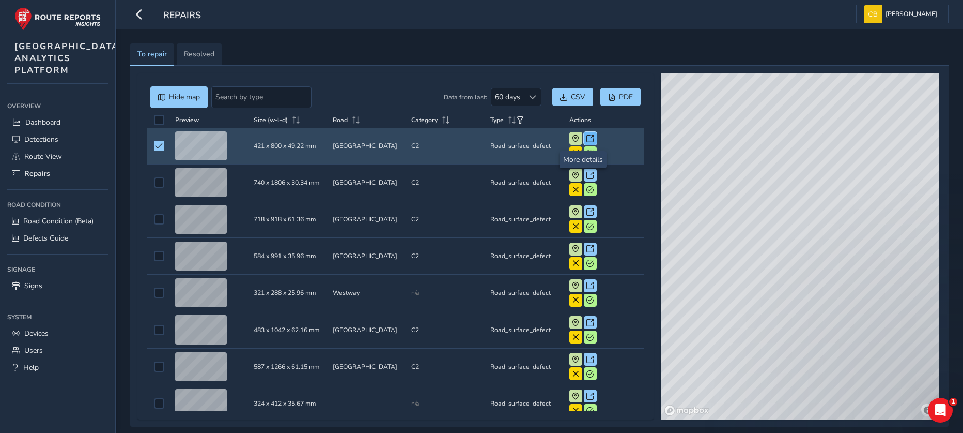
click at [587, 139] on span at bounding box center [590, 138] width 7 height 7
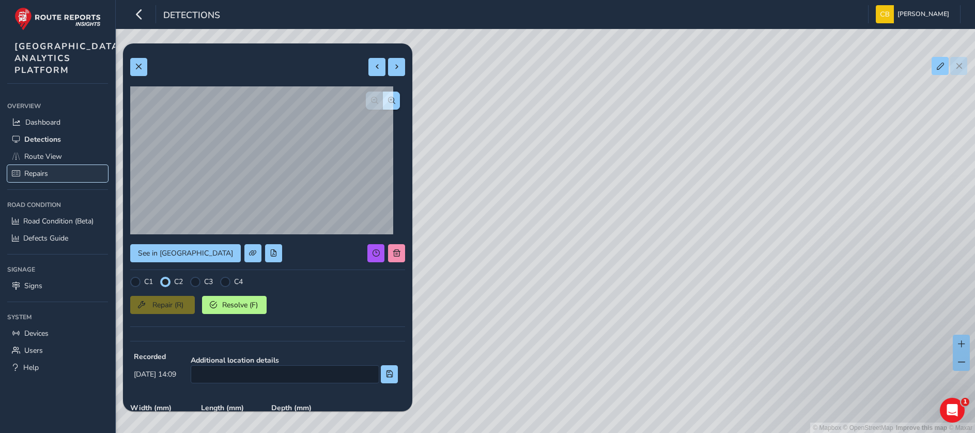
click at [40, 178] on span "Repairs" at bounding box center [36, 173] width 24 height 10
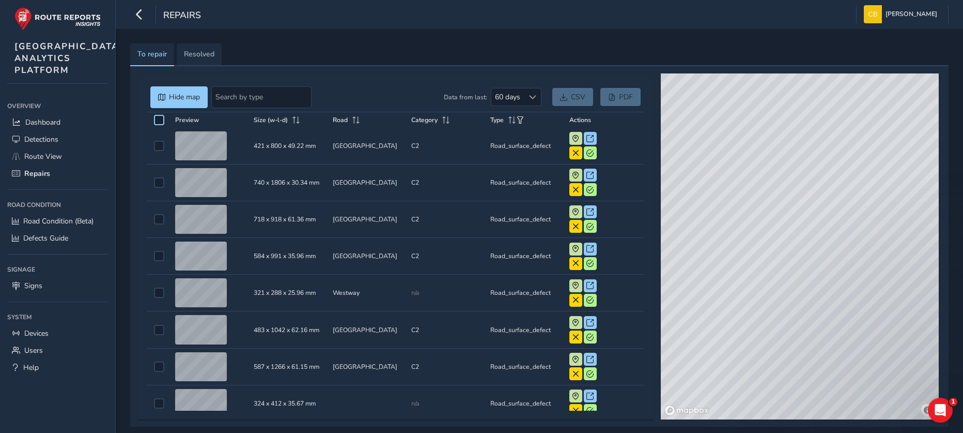
click at [159, 119] on div at bounding box center [159, 120] width 10 height 10
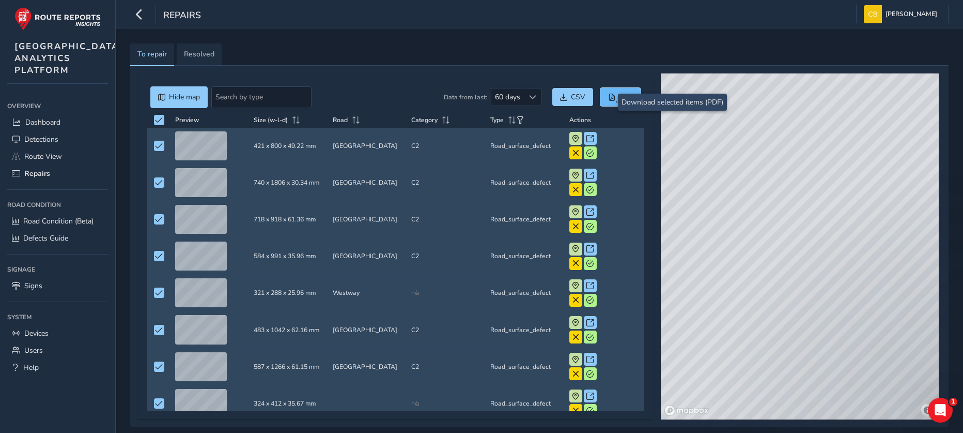
click at [614, 99] on span "PDF" at bounding box center [611, 97] width 7 height 7
